Goal: Find specific page/section

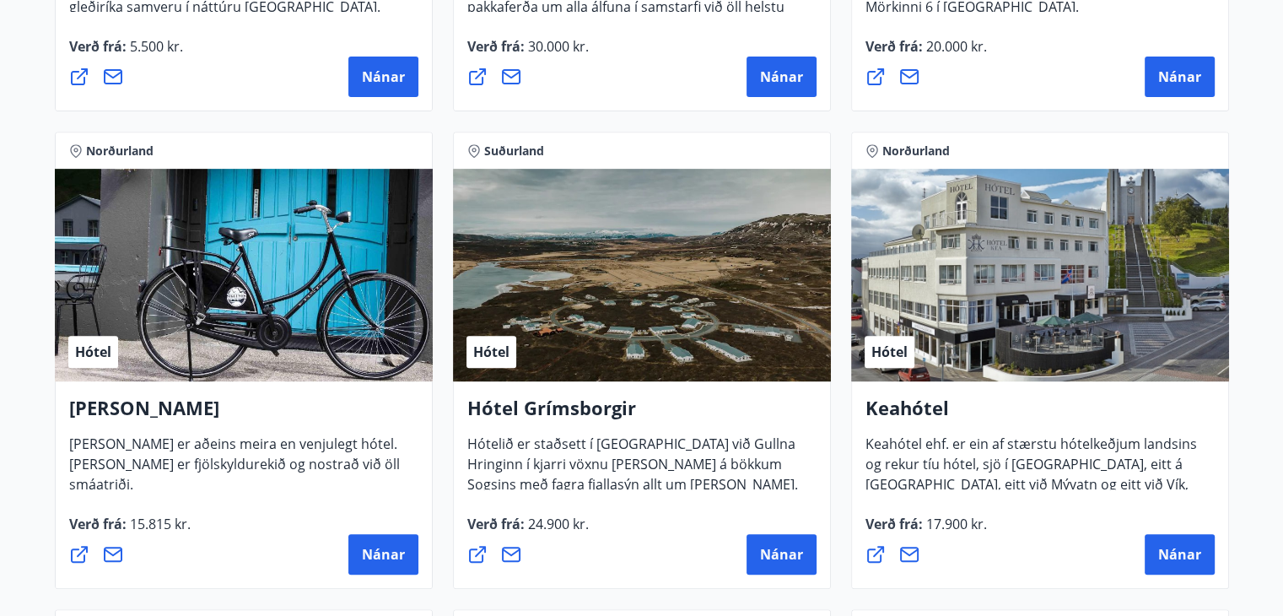
scroll to position [678, 0]
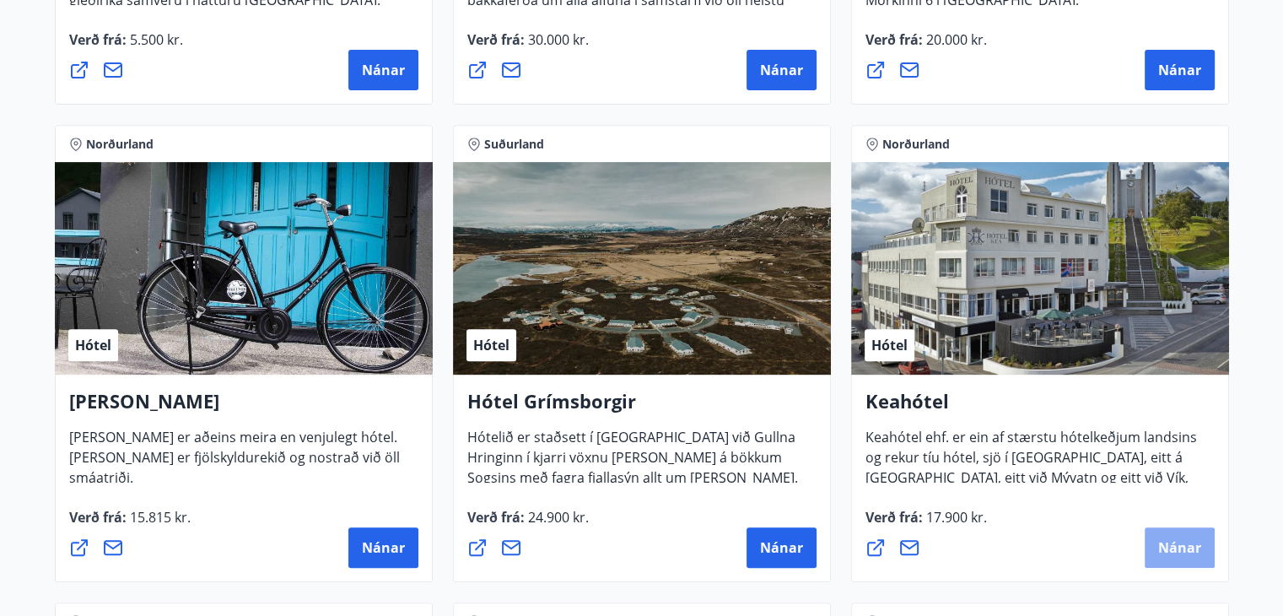
click at [1185, 545] on span "Nánar" at bounding box center [1179, 547] width 43 height 19
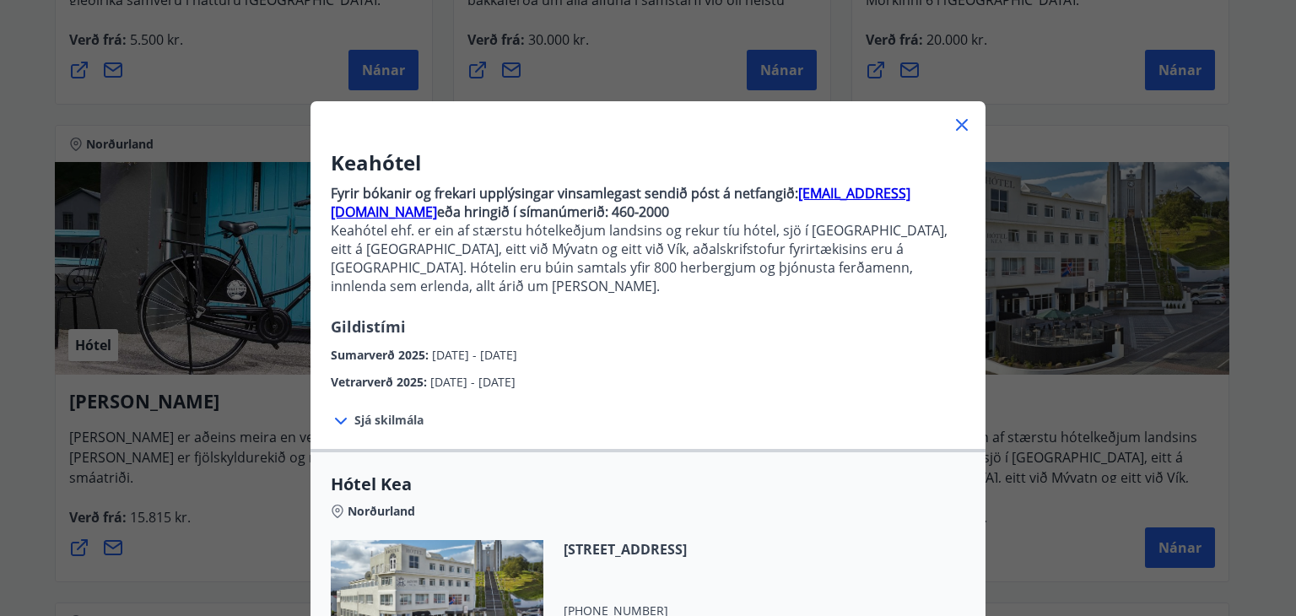
click at [337, 418] on icon at bounding box center [341, 421] width 12 height 7
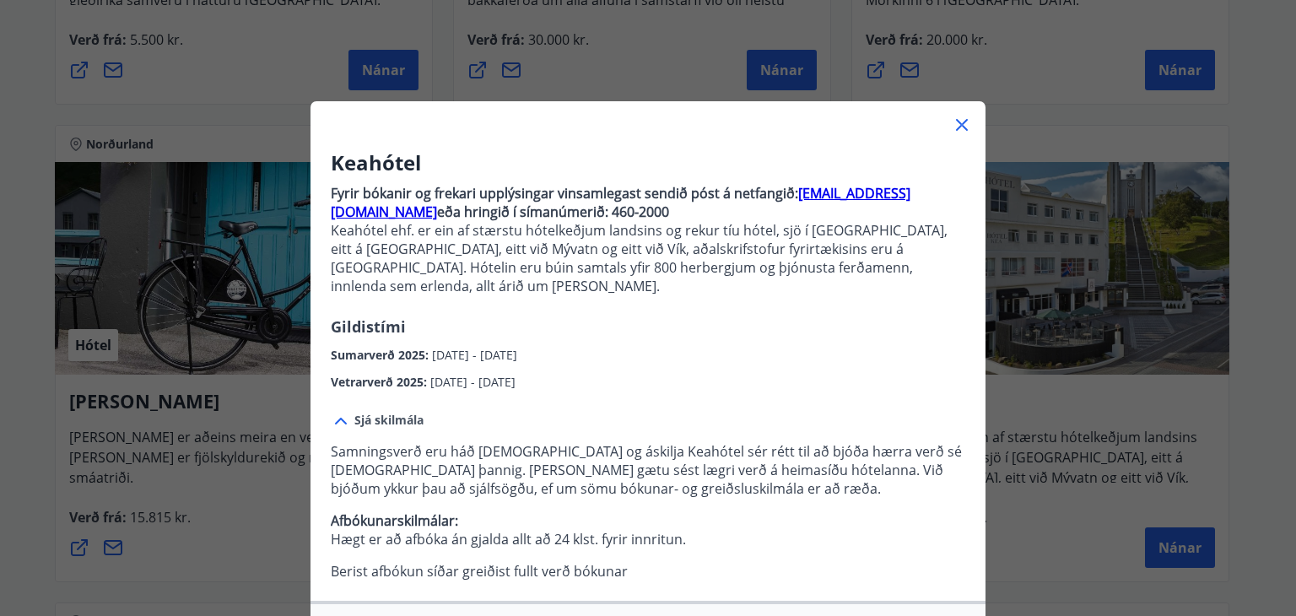
click at [958, 121] on icon at bounding box center [962, 125] width 12 height 12
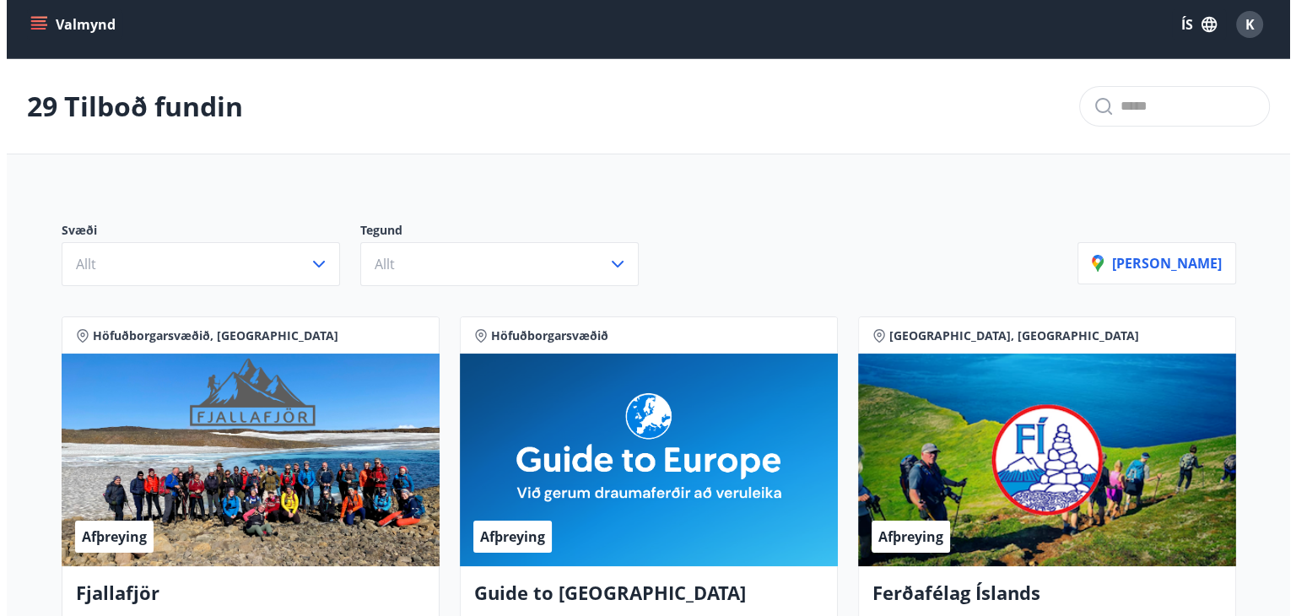
scroll to position [0, 0]
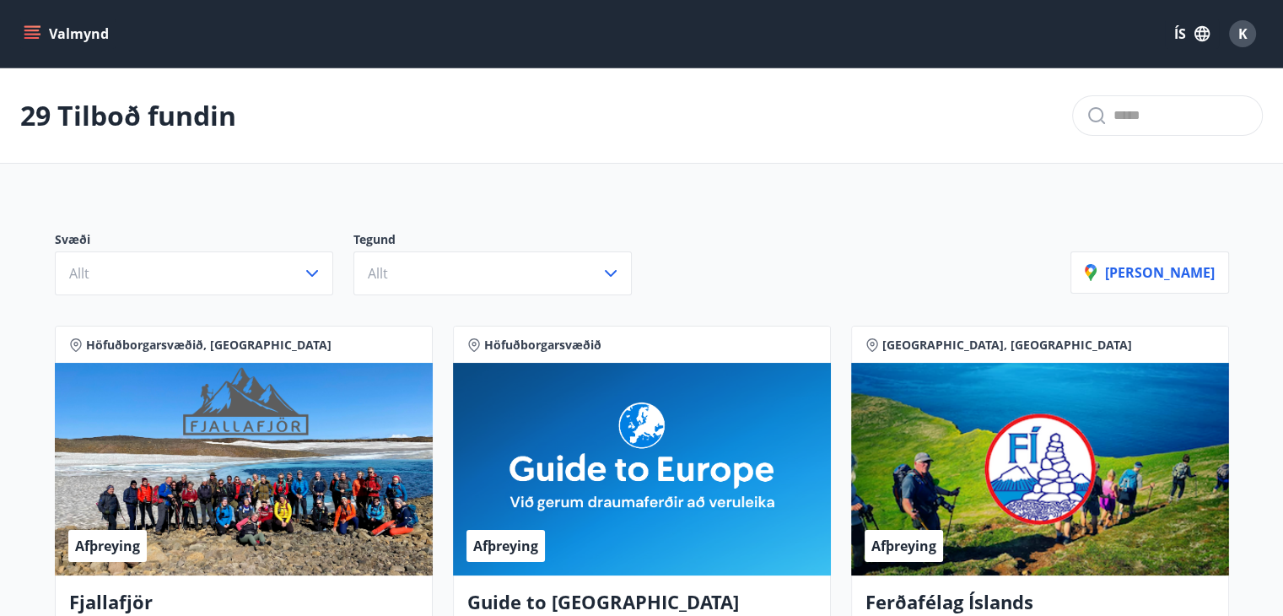
click at [1240, 36] on span "K" at bounding box center [1243, 33] width 9 height 19
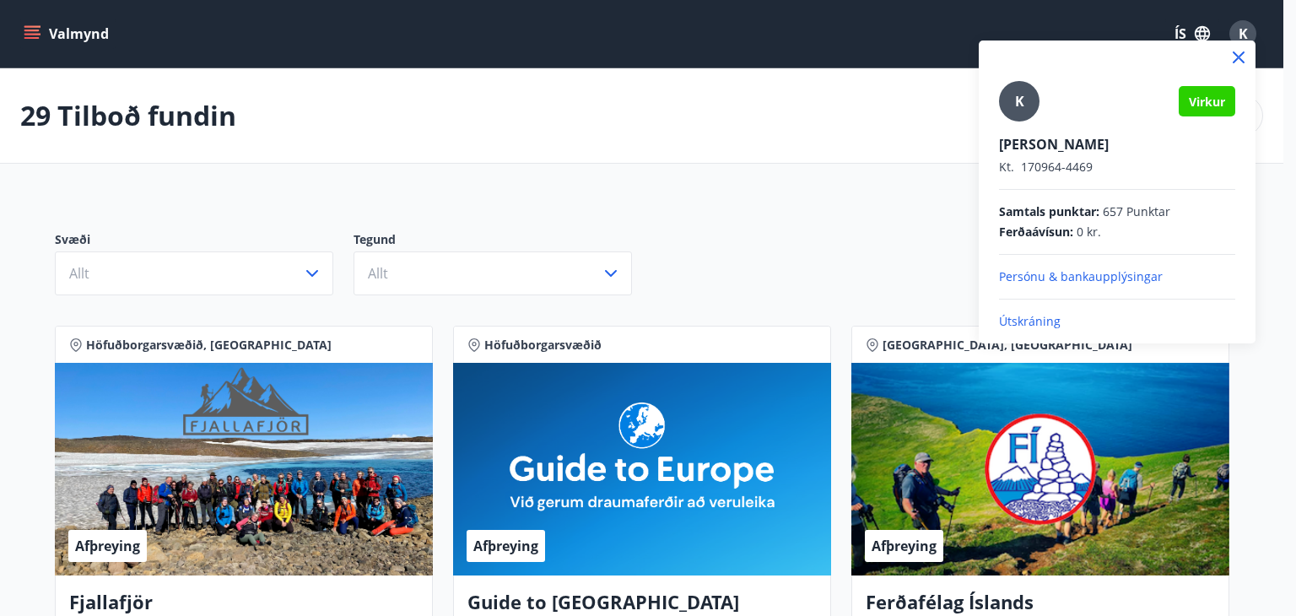
click at [1240, 36] on div at bounding box center [648, 308] width 1296 height 616
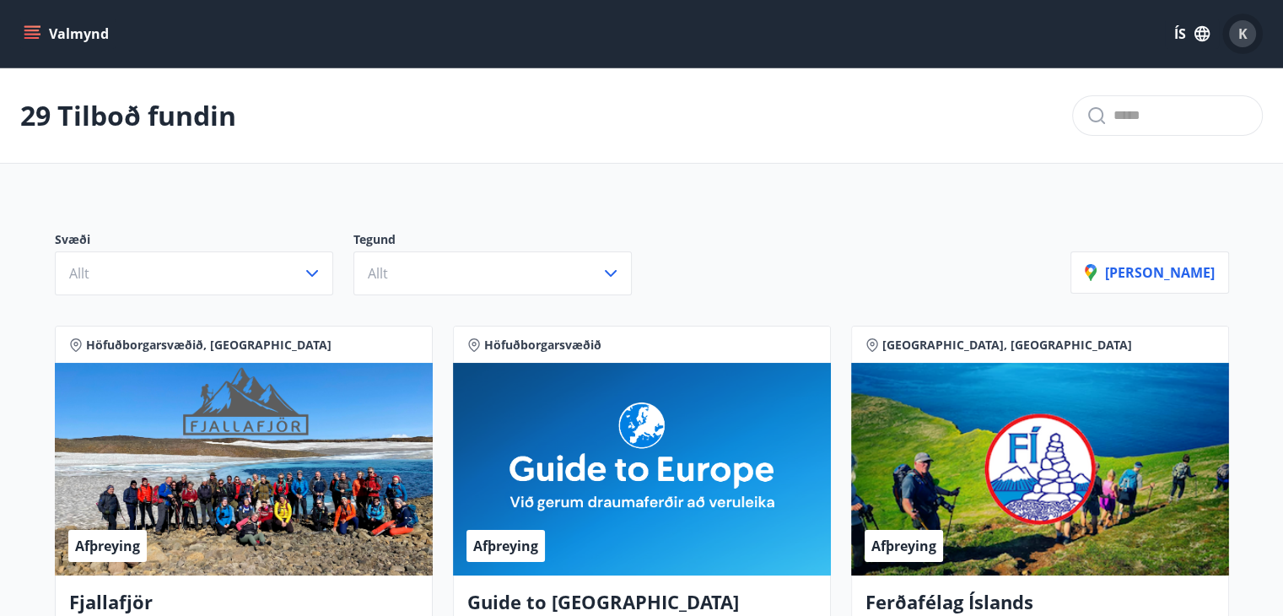
click at [1240, 36] on span "K" at bounding box center [1243, 33] width 9 height 19
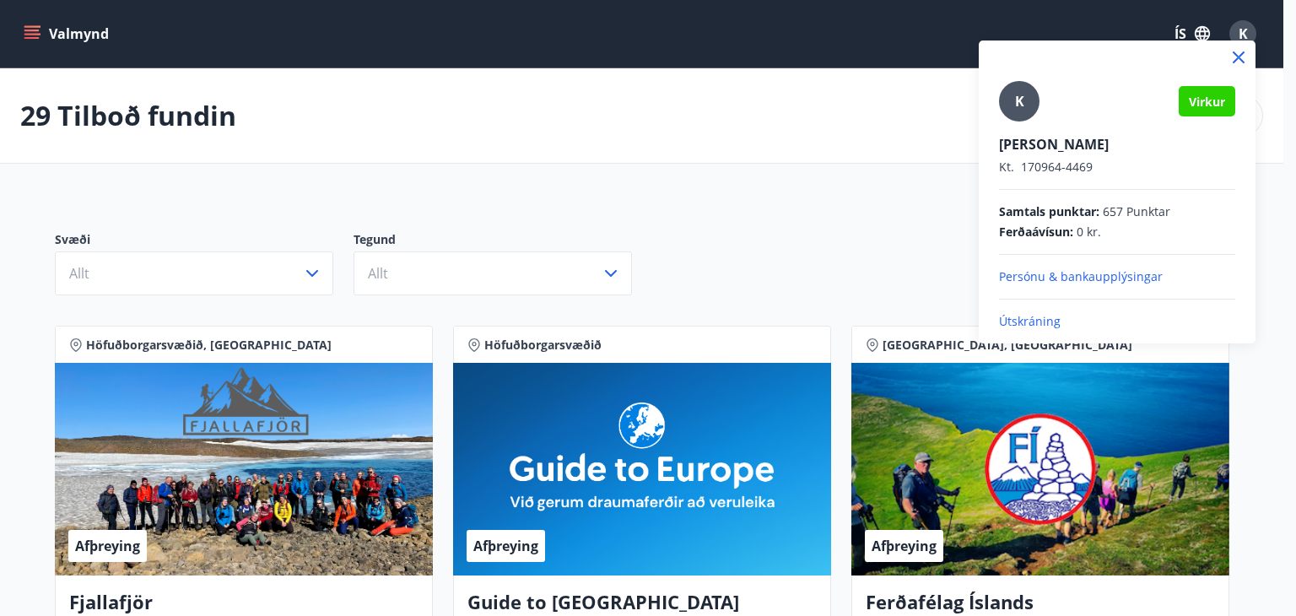
click at [1036, 320] on p "Útskráning" at bounding box center [1117, 321] width 236 height 17
click at [1036, 321] on p "Útskráning" at bounding box center [1117, 321] width 236 height 17
